Goal: Information Seeking & Learning: Compare options

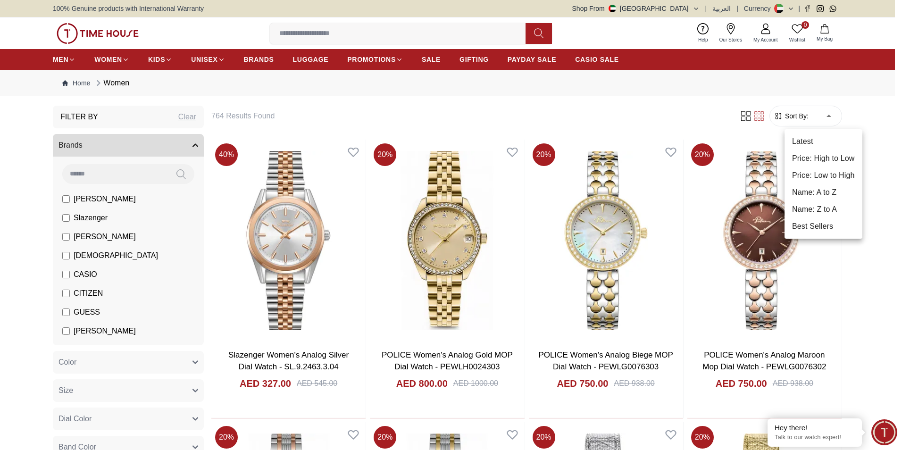
click at [808, 172] on li "Price: Low to High" at bounding box center [823, 175] width 78 height 17
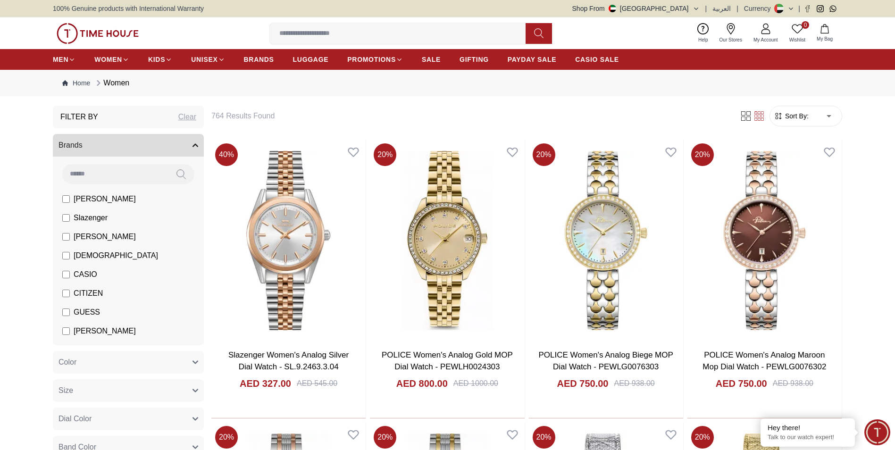
type input "*"
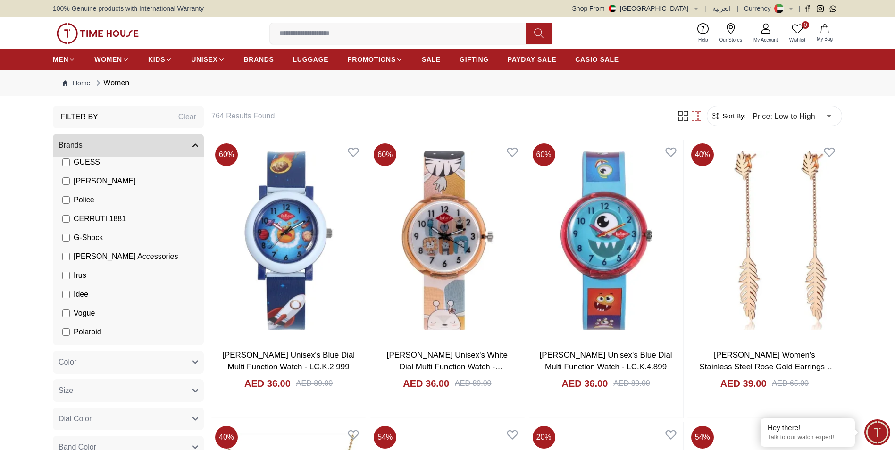
scroll to position [165, 0]
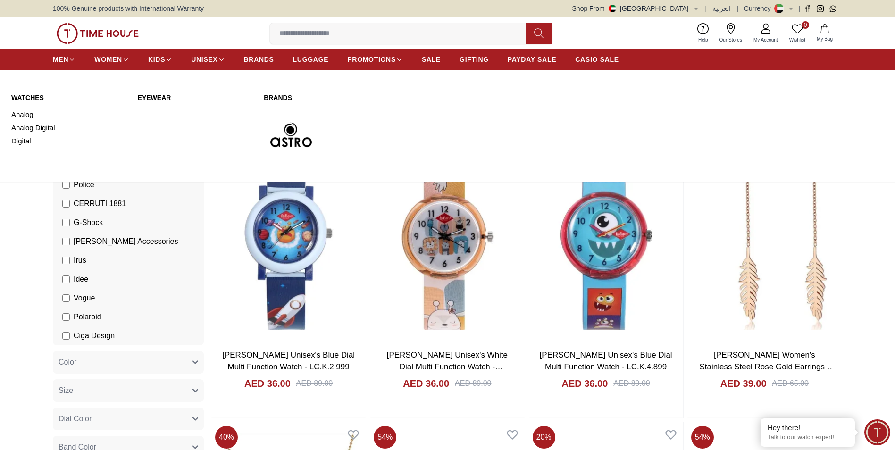
click at [35, 96] on link "WATCHES" at bounding box center [68, 97] width 115 height 9
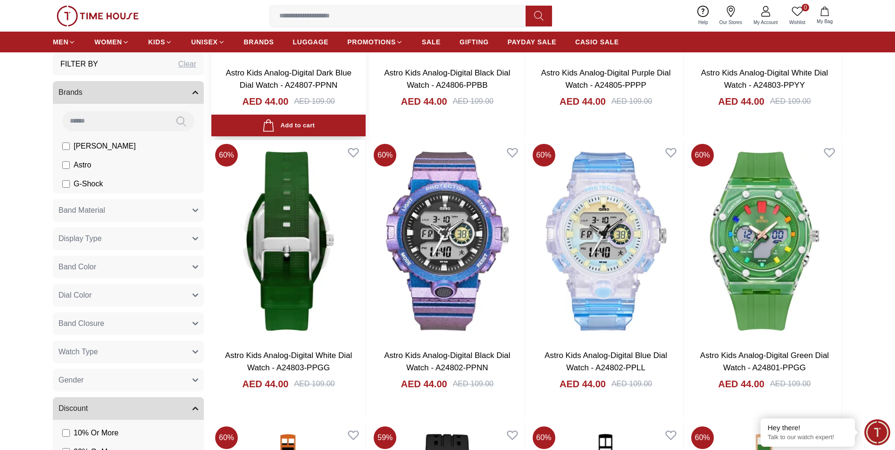
scroll to position [1292, 0]
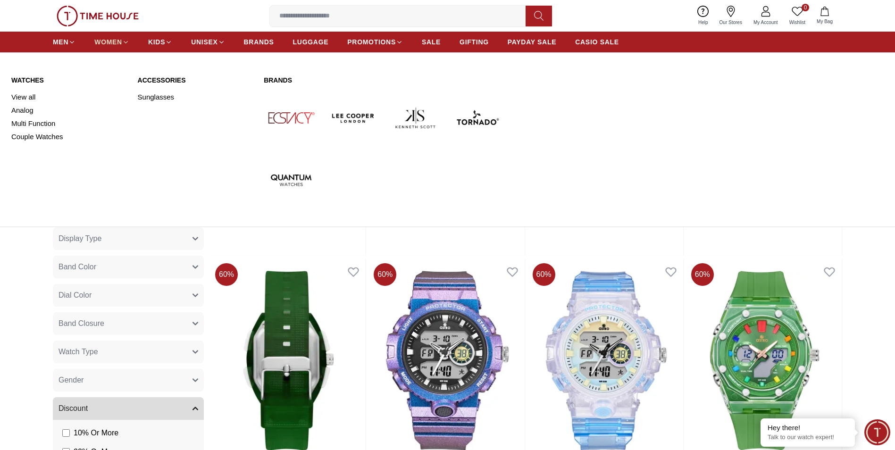
click at [116, 38] on span "WOMEN" at bounding box center [108, 41] width 28 height 9
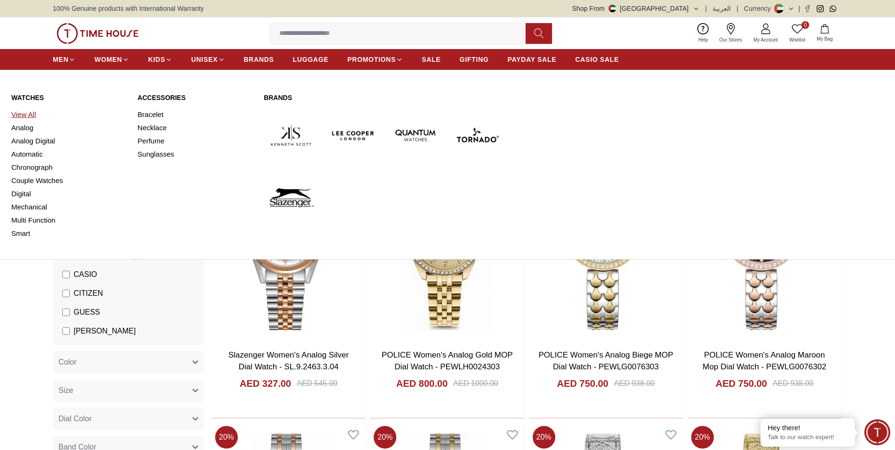
click at [30, 115] on link "View All" at bounding box center [68, 114] width 115 height 13
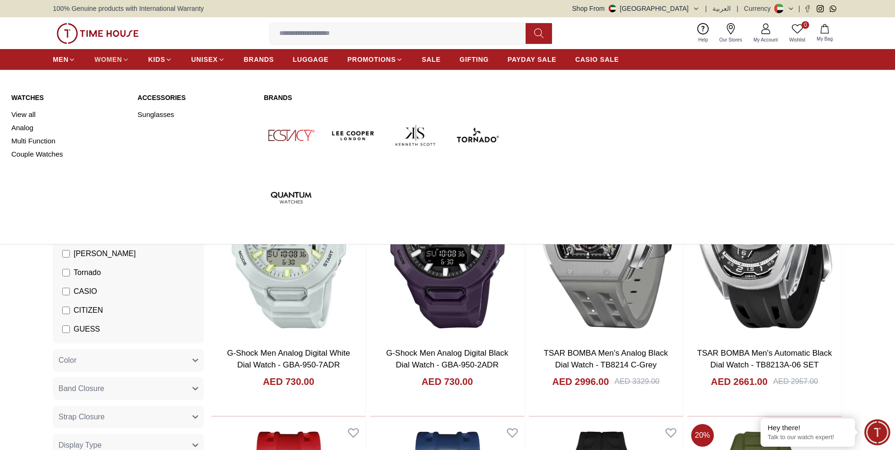
click at [111, 58] on span "WOMEN" at bounding box center [108, 59] width 28 height 9
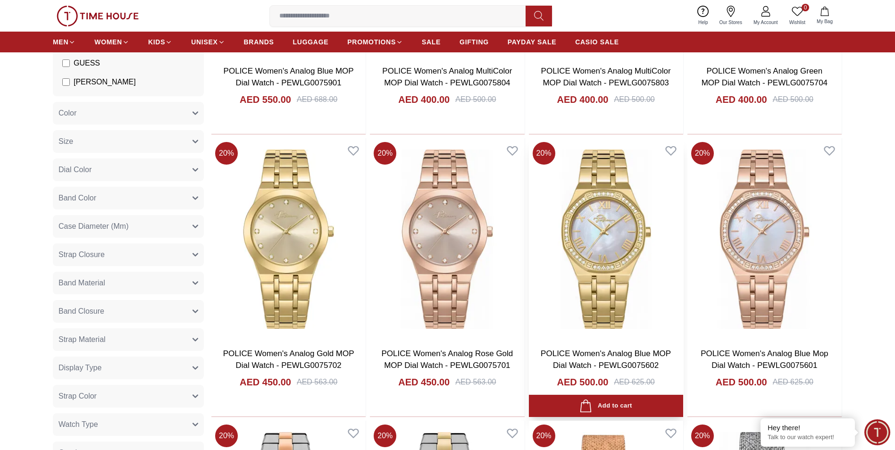
scroll to position [1085, 0]
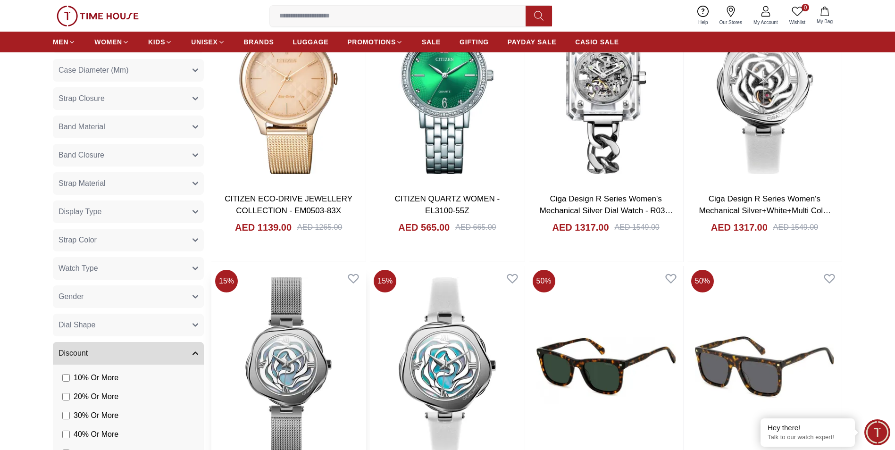
scroll to position [2547, 0]
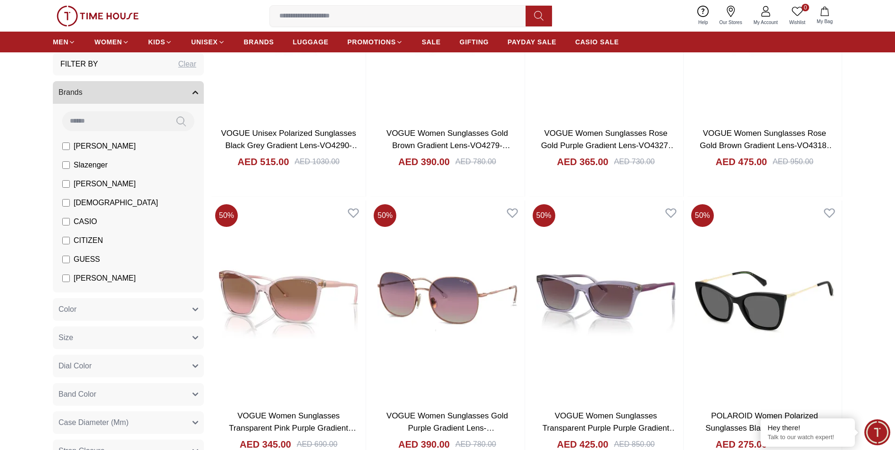
scroll to position [3773, 0]
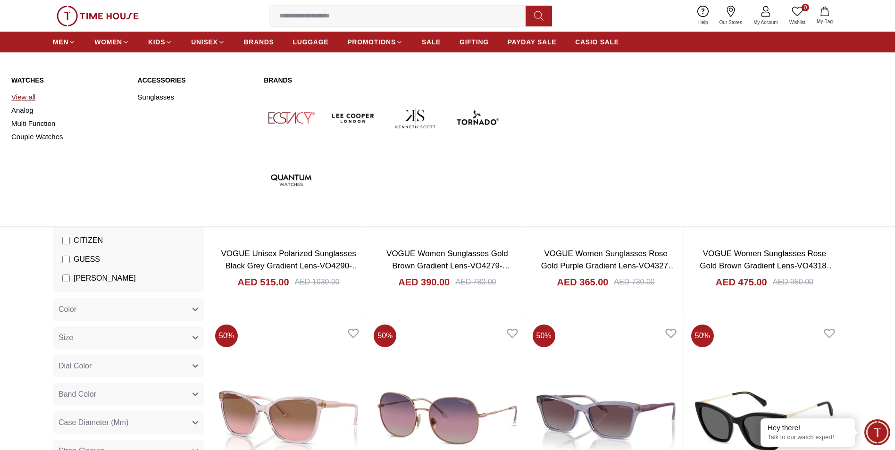
click at [17, 97] on link "View all" at bounding box center [68, 97] width 115 height 13
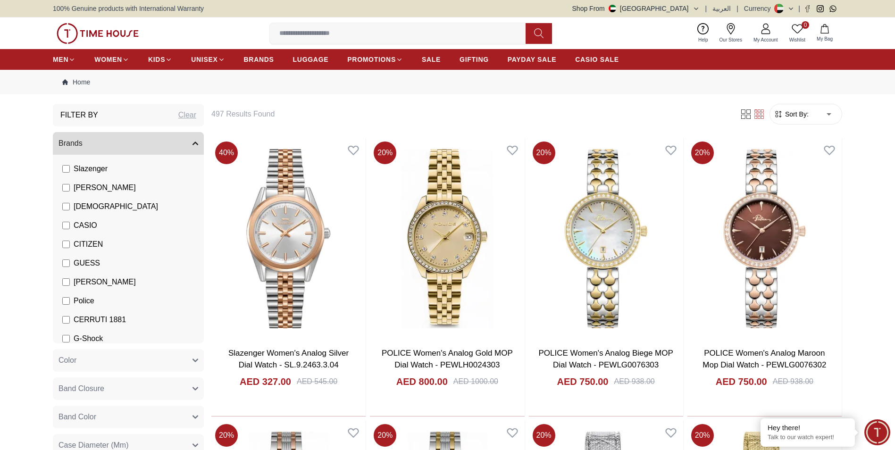
scroll to position [71, 0]
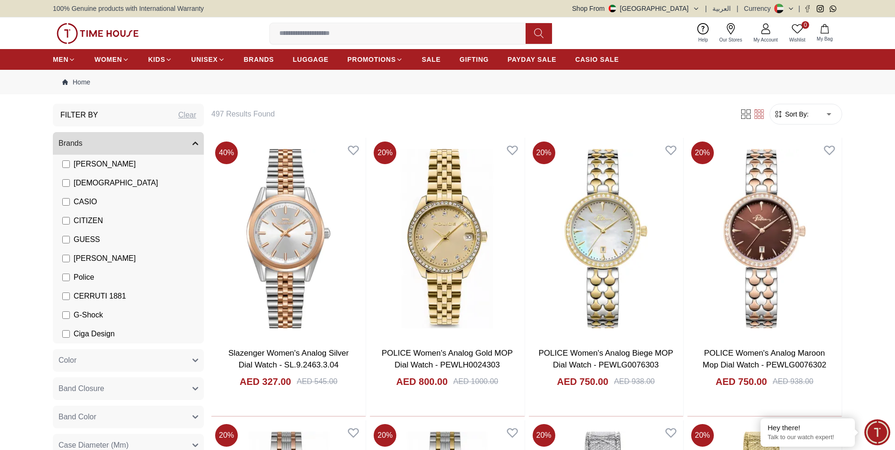
click at [86, 239] on span "GUESS" at bounding box center [87, 239] width 26 height 11
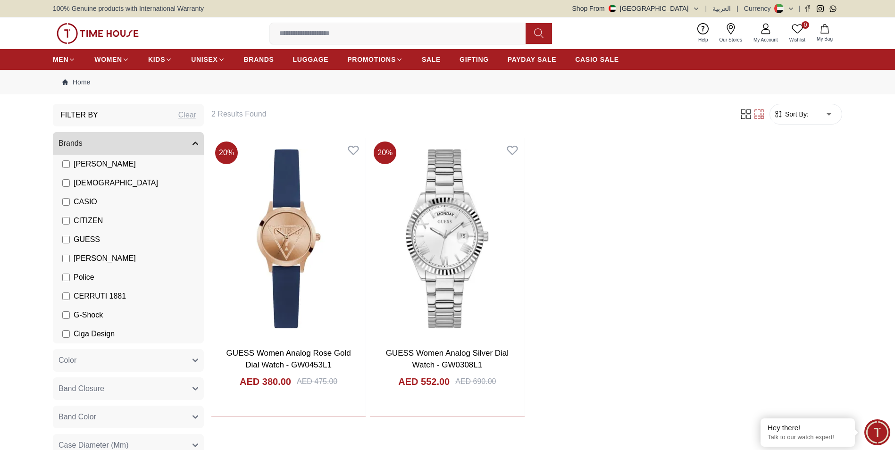
click at [89, 220] on span "CITIZEN" at bounding box center [88, 220] width 29 height 11
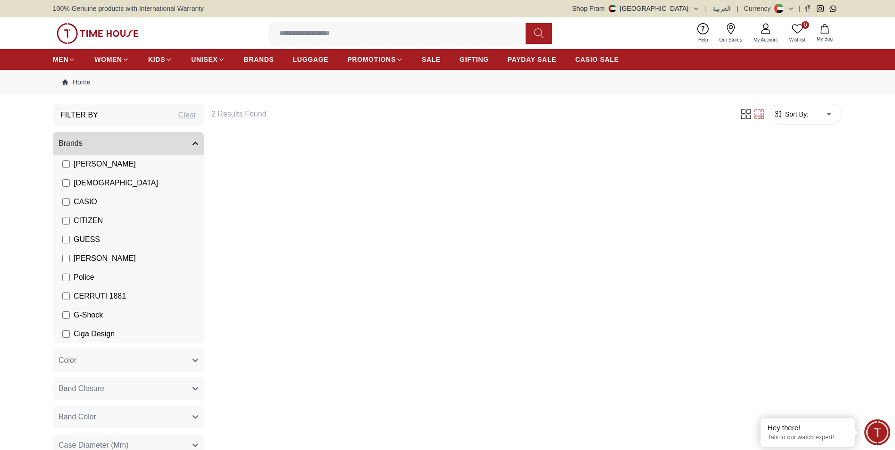
click at [81, 241] on span "GUESS" at bounding box center [87, 239] width 26 height 11
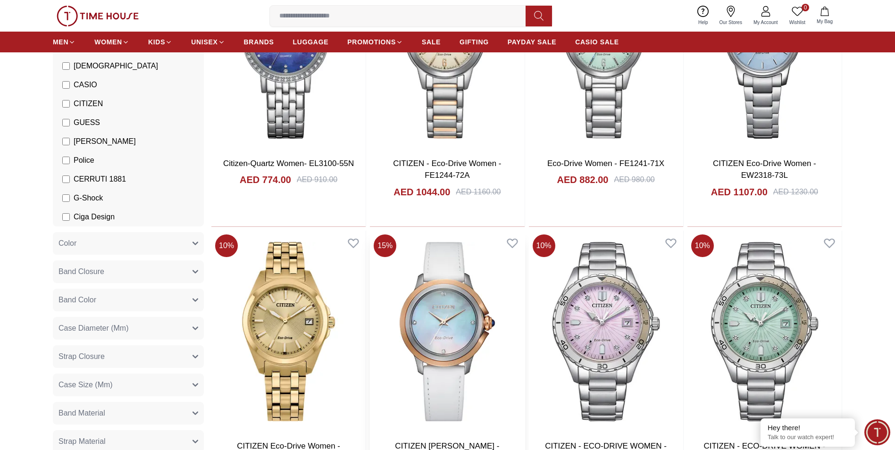
scroll to position [802, 0]
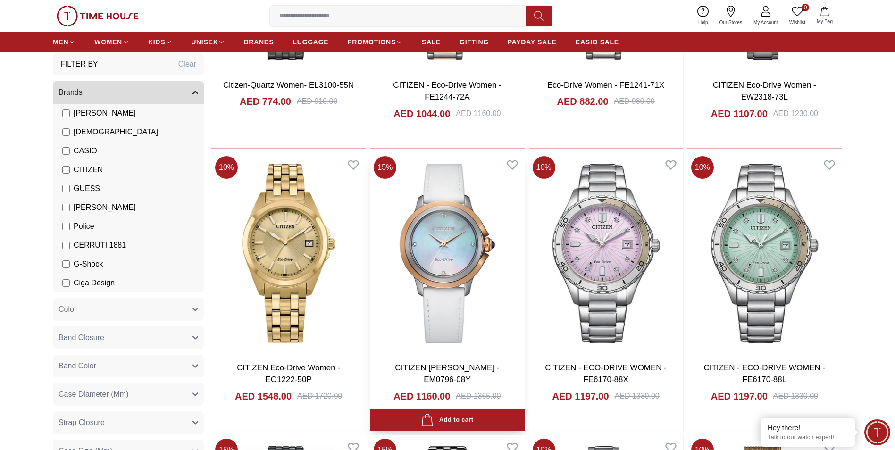
scroll to position [707, 0]
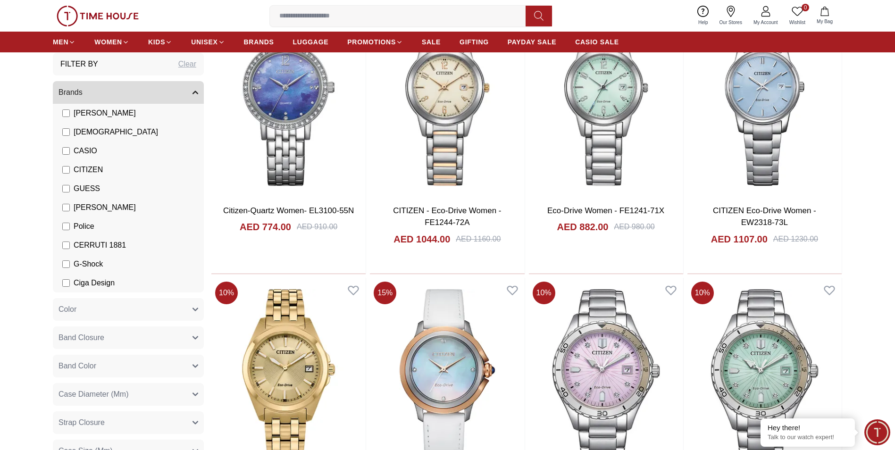
click at [72, 171] on label "CITIZEN" at bounding box center [82, 169] width 41 height 11
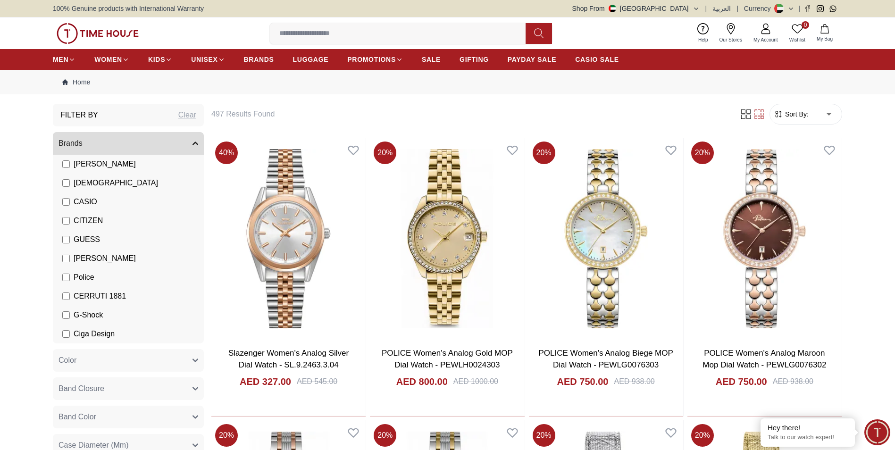
click at [93, 259] on span "[PERSON_NAME]" at bounding box center [105, 258] width 62 height 11
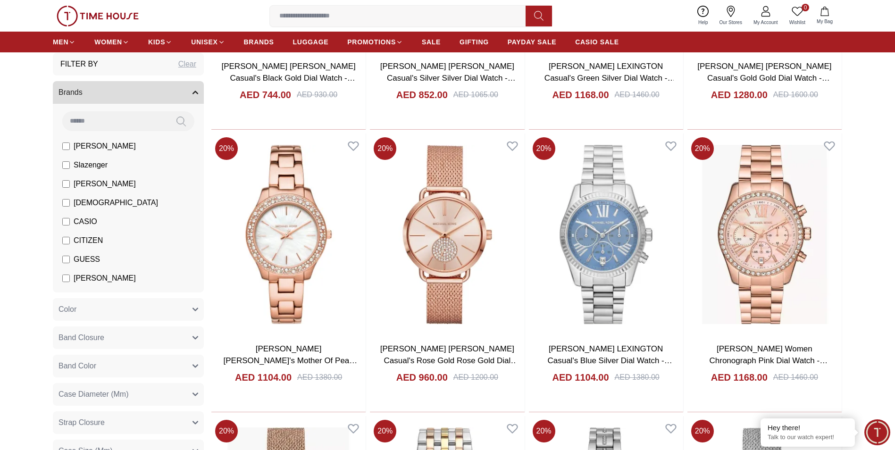
scroll to position [283, 0]
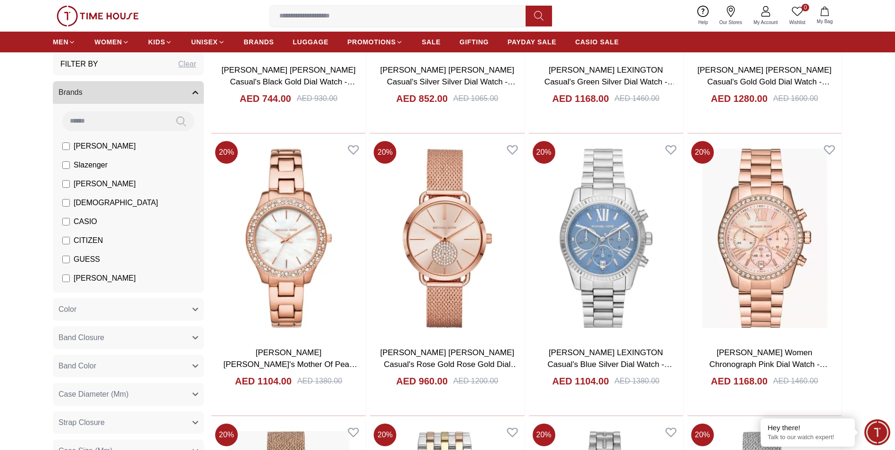
drag, startPoint x: 94, startPoint y: 280, endPoint x: 104, endPoint y: 191, distance: 89.7
click at [94, 278] on span "[PERSON_NAME]" at bounding box center [105, 278] width 62 height 11
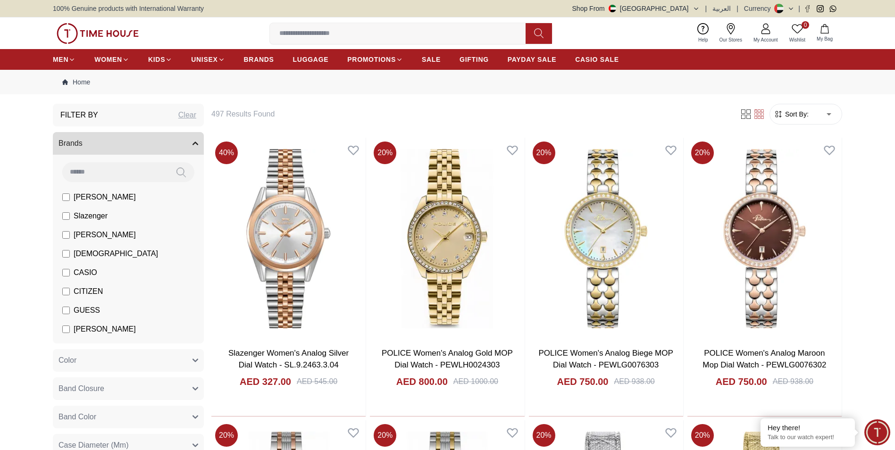
click at [107, 234] on span "[PERSON_NAME]" at bounding box center [105, 234] width 62 height 11
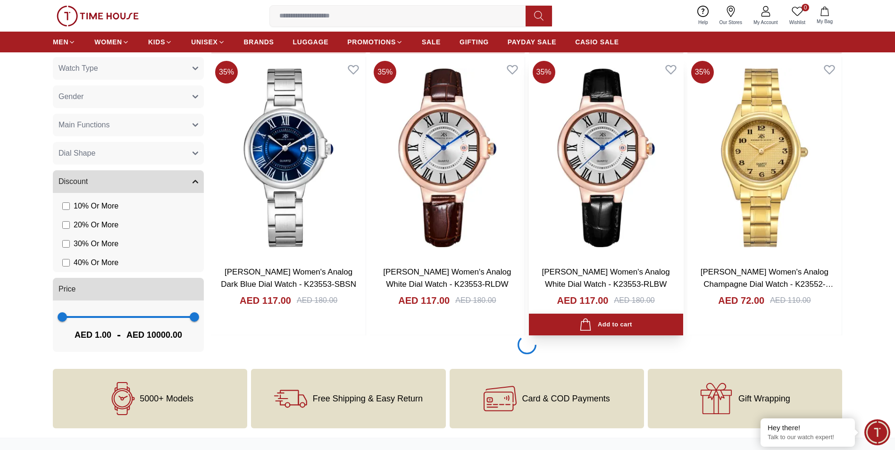
scroll to position [1273, 0]
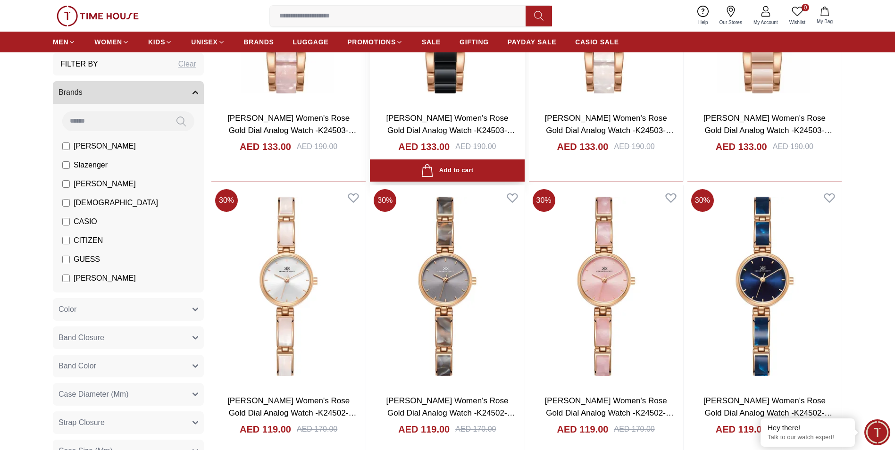
scroll to position [1934, 0]
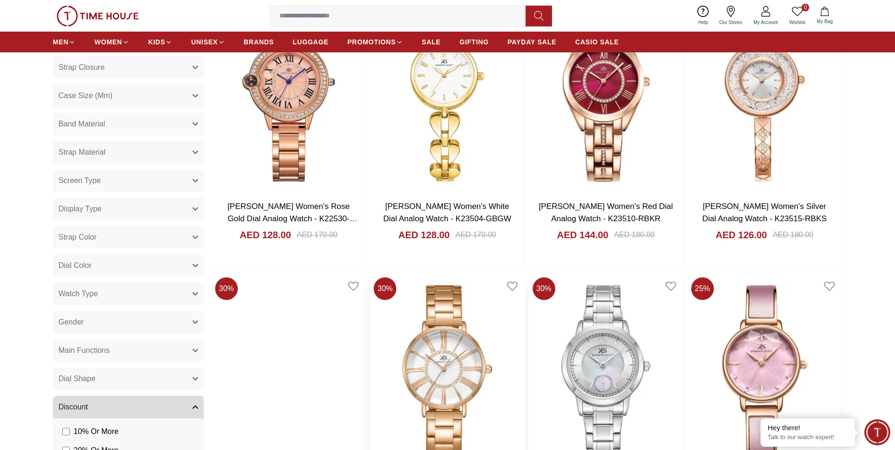
scroll to position [3915, 0]
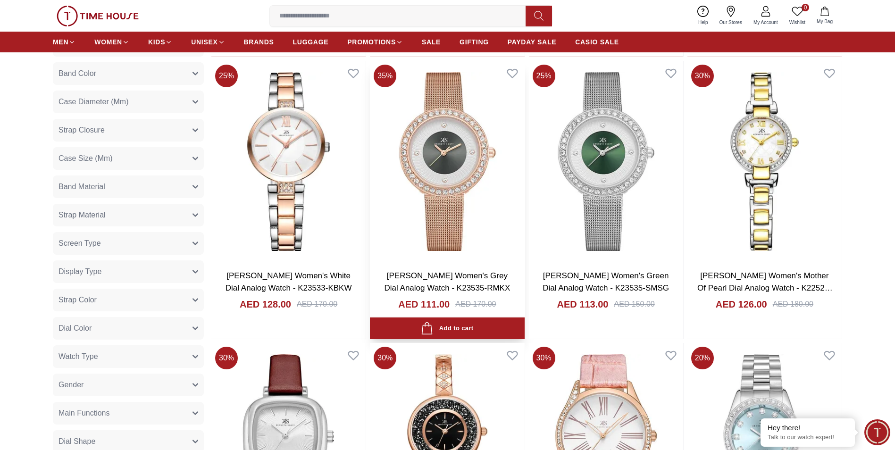
scroll to position [5330, 0]
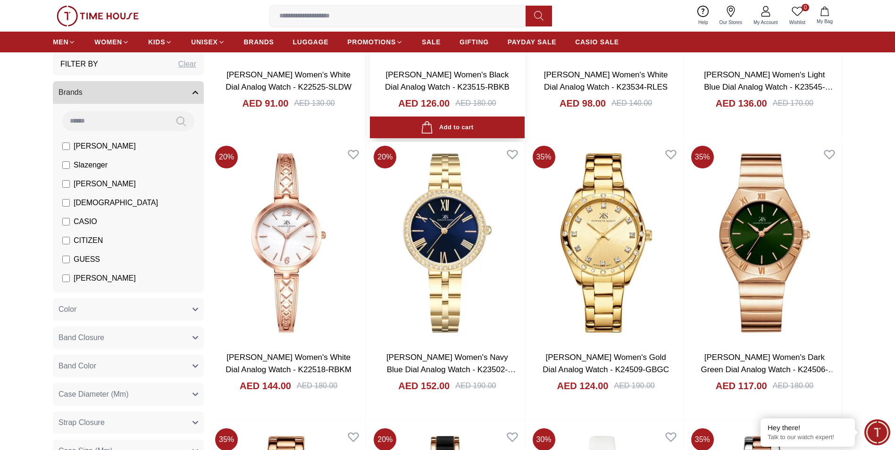
scroll to position [5660, 0]
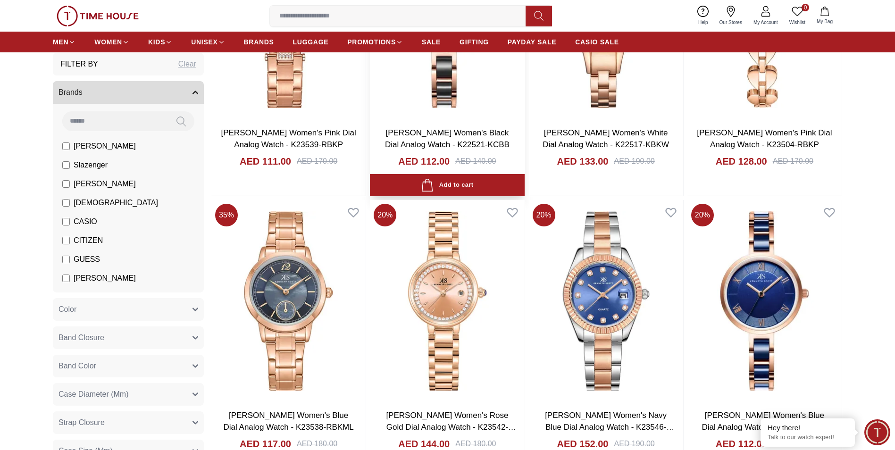
scroll to position [6886, 0]
